Goal: Information Seeking & Learning: Learn about a topic

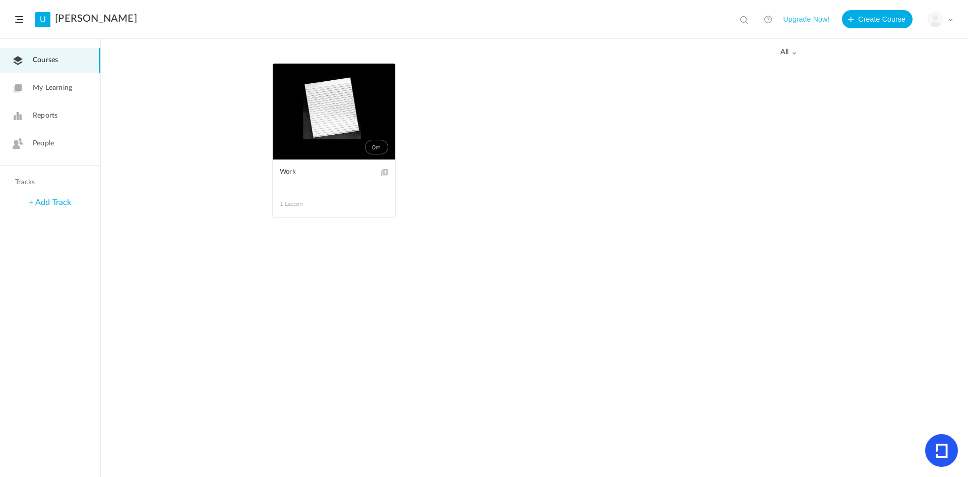
click at [26, 23] on header "U [PERSON_NAME] View all No results Upgrade Now! Create Course My Profile Unive…" at bounding box center [484, 19] width 968 height 39
click at [19, 23] on span at bounding box center [19, 19] width 8 height 7
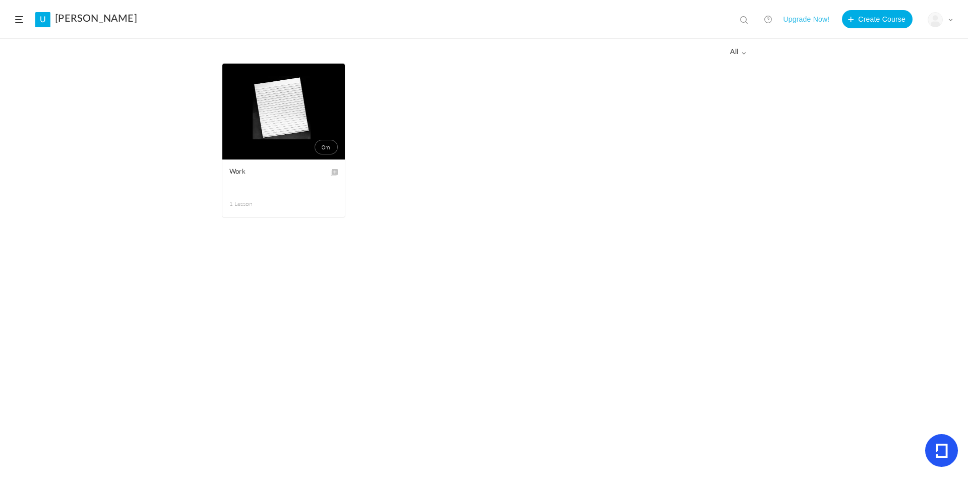
click at [19, 23] on span at bounding box center [19, 19] width 8 height 7
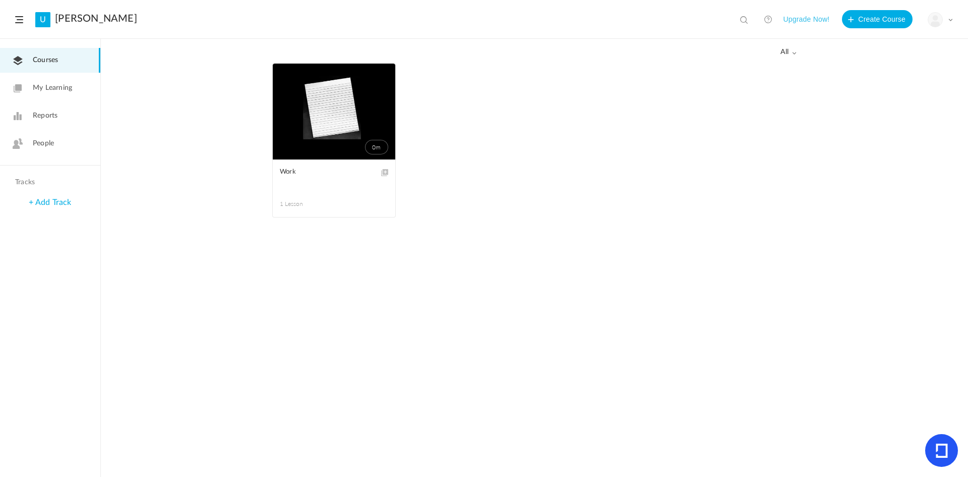
click at [295, 212] on figcaption "Work 1 Lesson" at bounding box center [334, 188] width 123 height 58
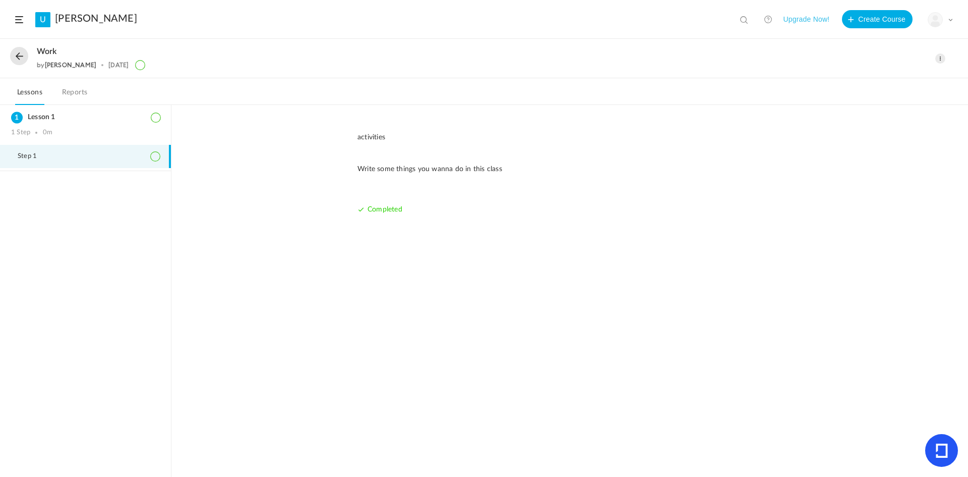
click at [25, 63] on div "Work by [PERSON_NAME] [DATE]" at bounding box center [440, 58] width 860 height 23
